Goal: Task Accomplishment & Management: Use online tool/utility

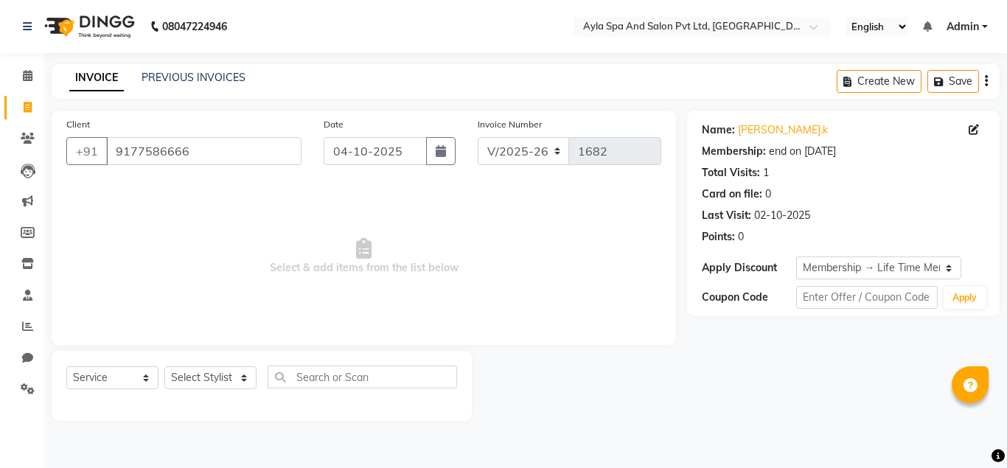
select select "7756"
select select "service"
select select "1: Object"
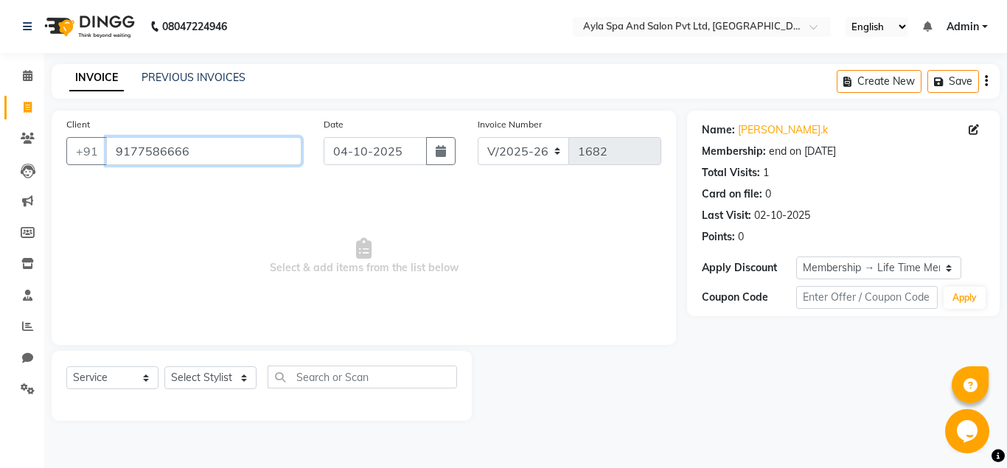
click at [200, 148] on input "9177586666" at bounding box center [203, 151] width 195 height 28
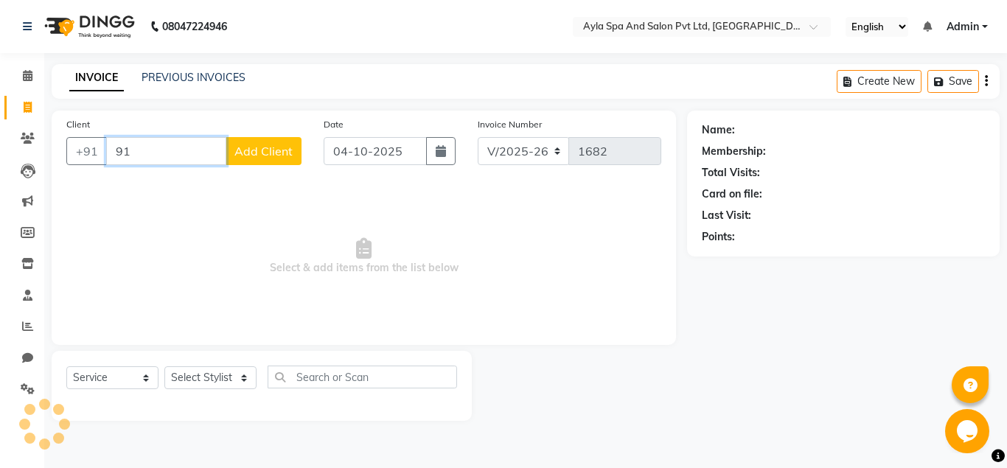
type input "9"
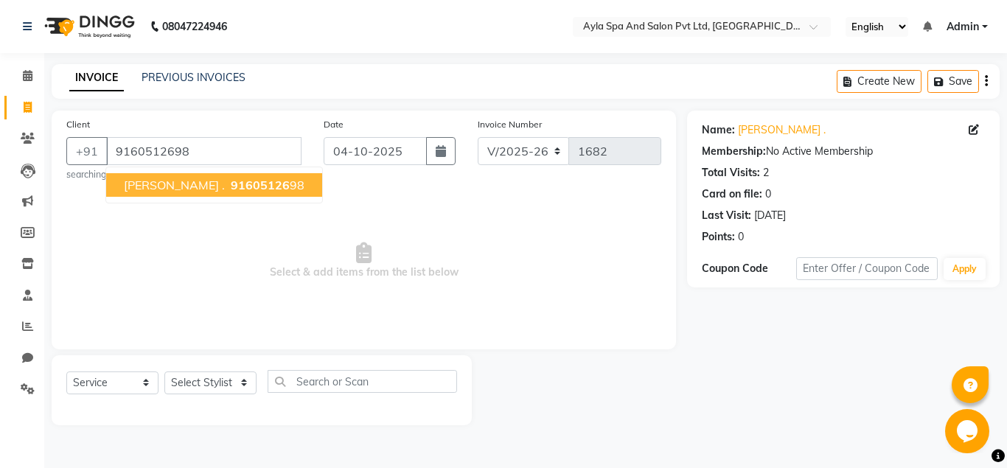
click at [231, 186] on span "91605126" at bounding box center [260, 185] width 59 height 15
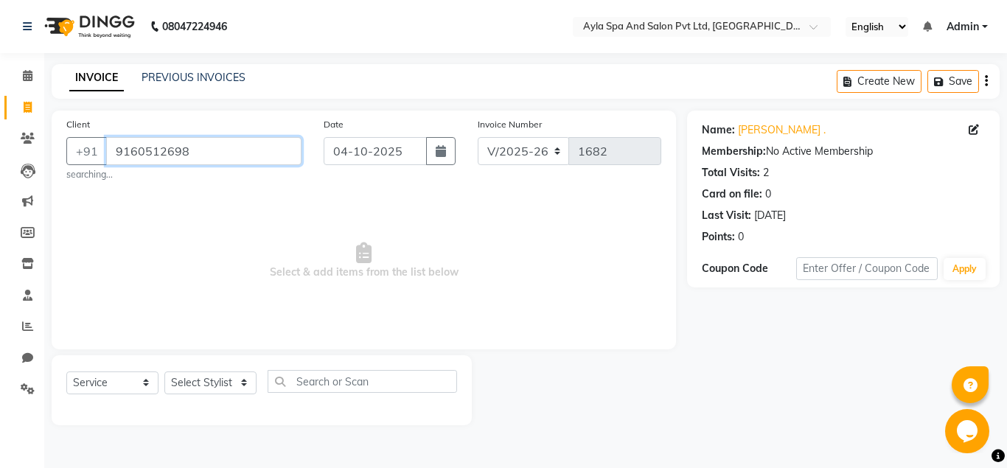
click at [193, 145] on input "9160512698" at bounding box center [203, 151] width 195 height 28
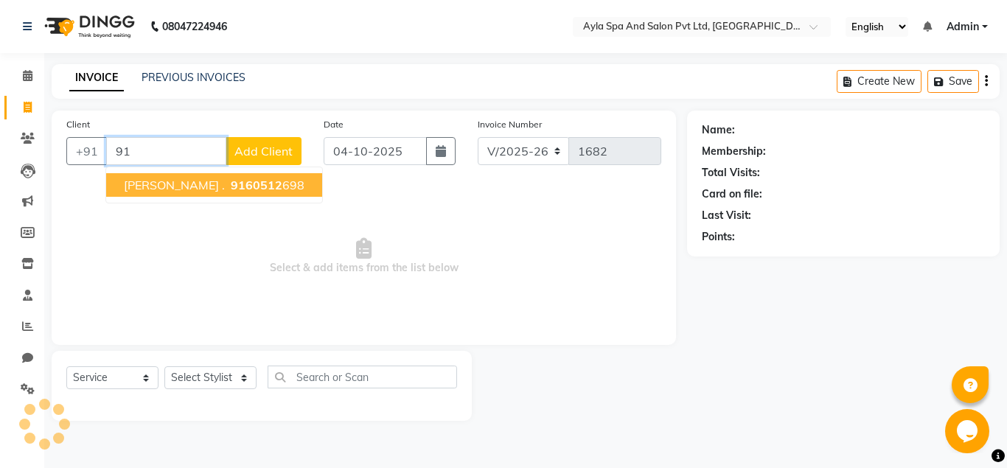
type input "9"
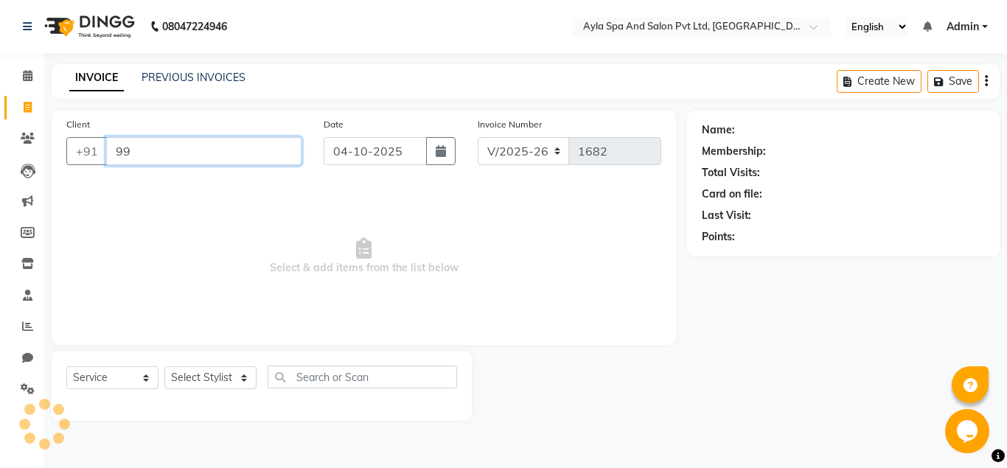
type input "9"
type input "6"
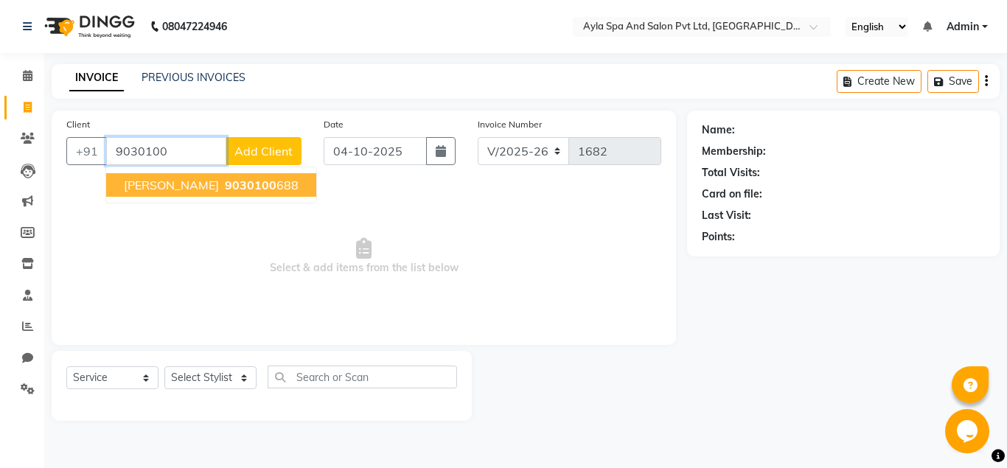
click at [225, 189] on span "9030100" at bounding box center [251, 185] width 52 height 15
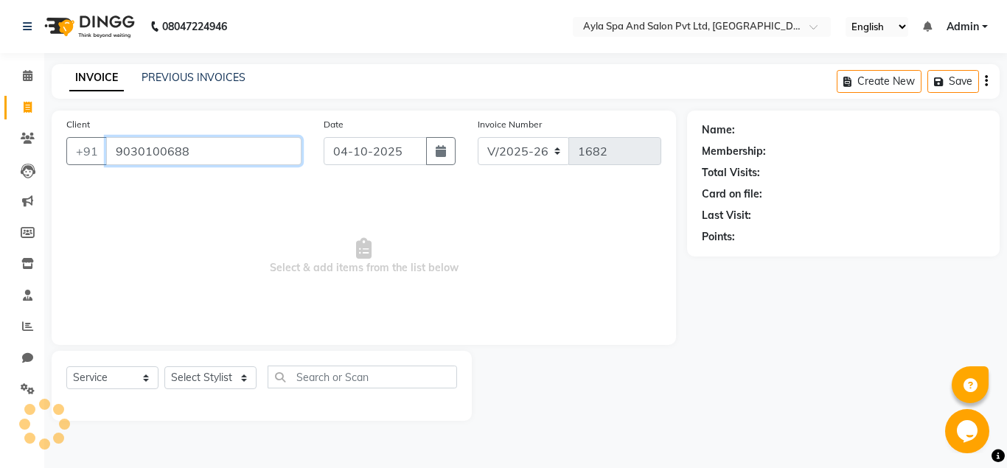
type input "9030100688"
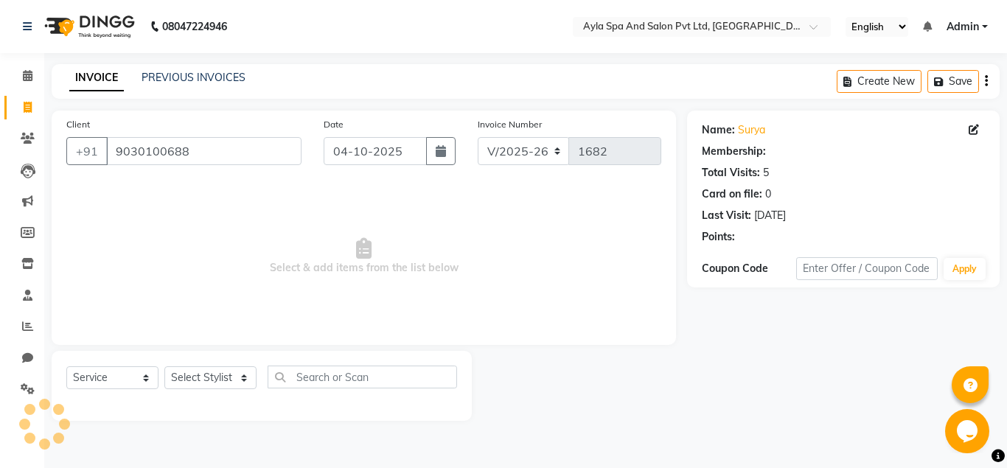
select select "1: Object"
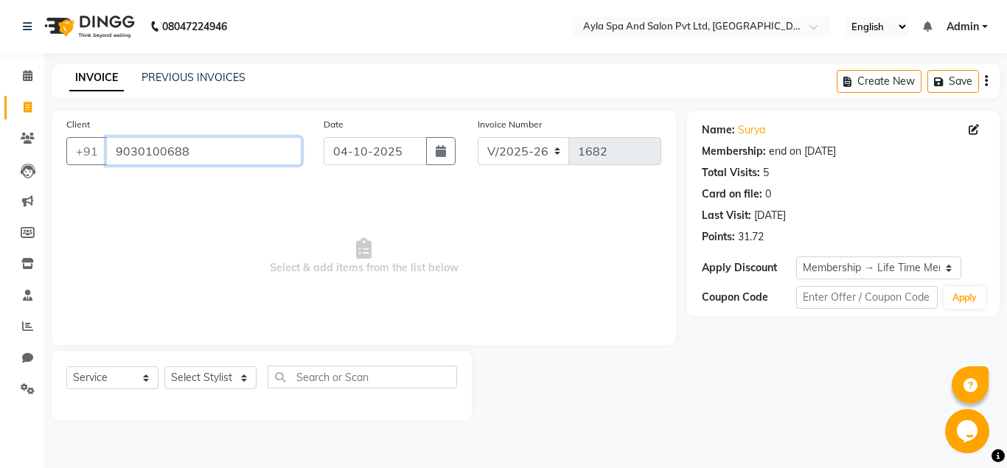
drag, startPoint x: 195, startPoint y: 153, endPoint x: 209, endPoint y: 169, distance: 21.4
click at [209, 165] on input "9030100688" at bounding box center [203, 151] width 195 height 28
